Goal: Information Seeking & Learning: Check status

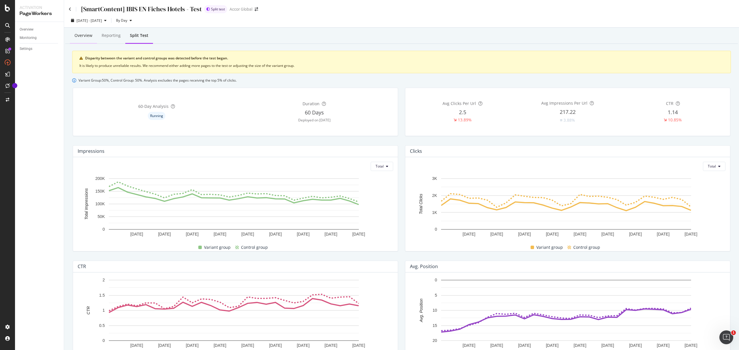
click at [85, 33] on div "Overview" at bounding box center [83, 36] width 18 height 6
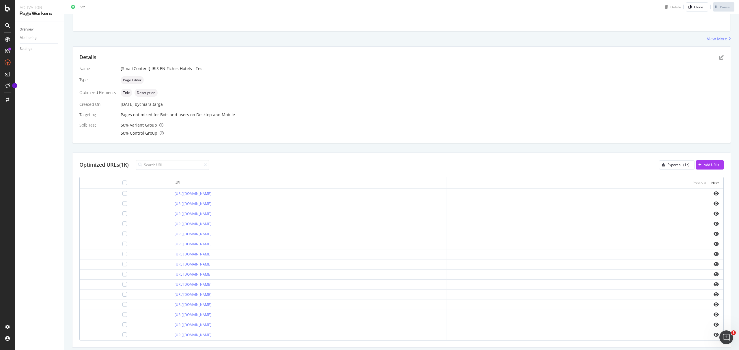
scroll to position [103, 0]
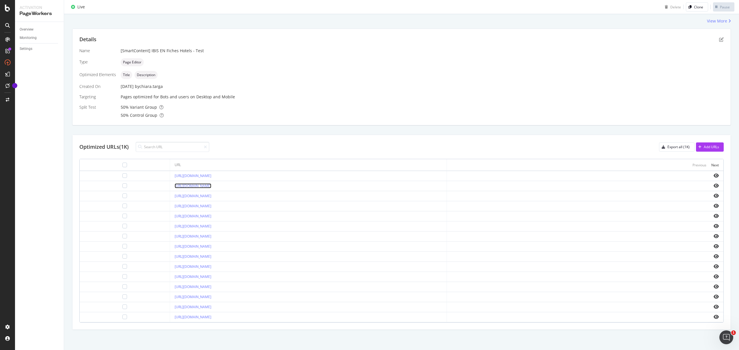
click at [204, 183] on link "https://all.accor.com/hotel/0354/index.en.shtml" at bounding box center [193, 185] width 37 height 5
click at [199, 235] on link "https://all.accor.com/hotel/0471/index.en.shtml" at bounding box center [193, 236] width 37 height 5
click at [193, 173] on link "https://all.accor.com/hotel/0338/index.en.shtml" at bounding box center [193, 175] width 37 height 5
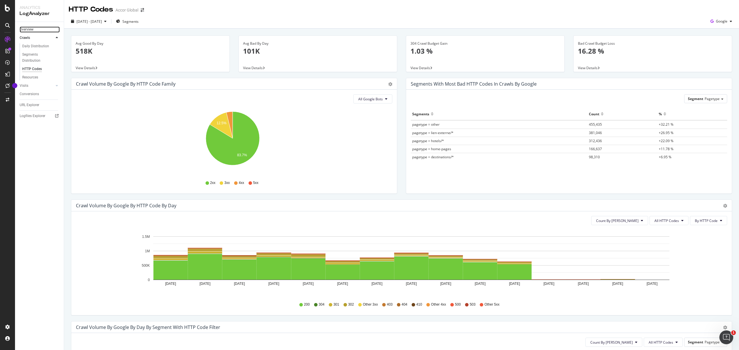
click at [36, 29] on link "Overview" at bounding box center [40, 30] width 40 height 6
